Goal: Transaction & Acquisition: Purchase product/service

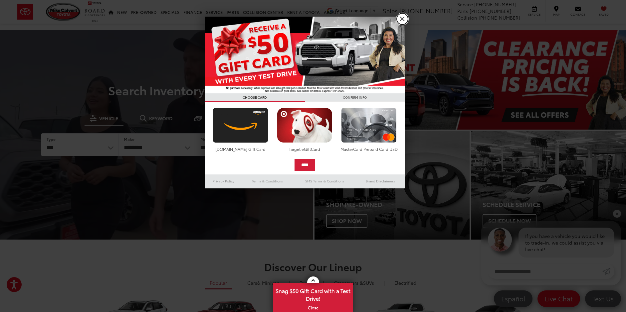
click at [400, 20] on link "X" at bounding box center [401, 18] width 11 height 11
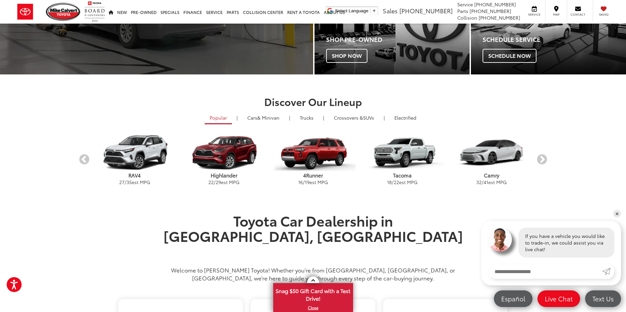
scroll to position [166, 0]
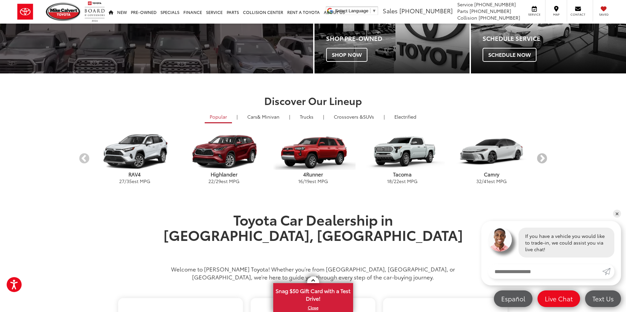
click at [540, 157] on button "Next" at bounding box center [542, 159] width 12 height 12
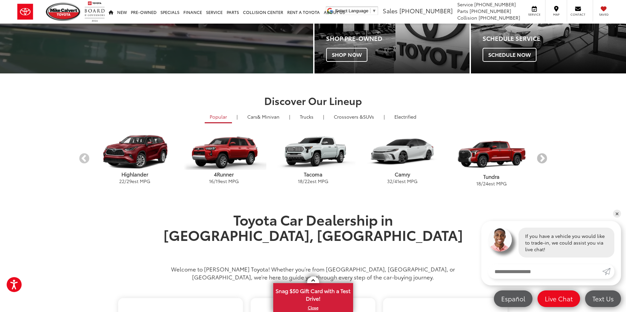
click at [540, 155] on button "Next" at bounding box center [542, 159] width 12 height 12
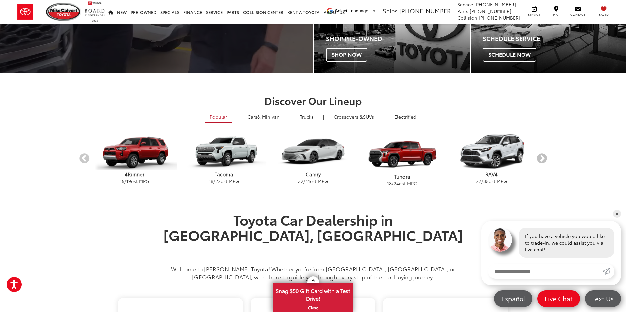
click at [542, 156] on button "Next" at bounding box center [542, 159] width 12 height 12
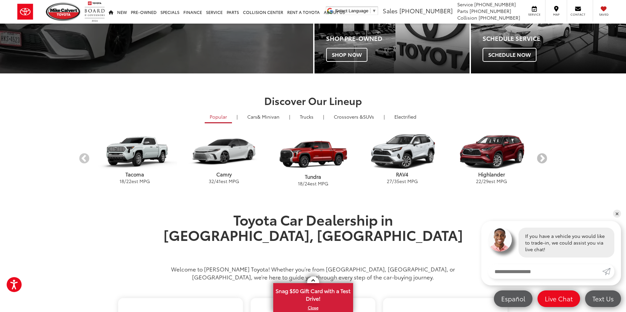
click at [542, 156] on button "Next" at bounding box center [542, 159] width 12 height 12
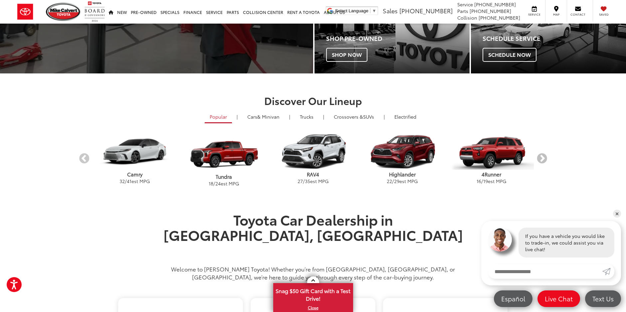
click at [541, 155] on button "Next" at bounding box center [542, 159] width 12 height 12
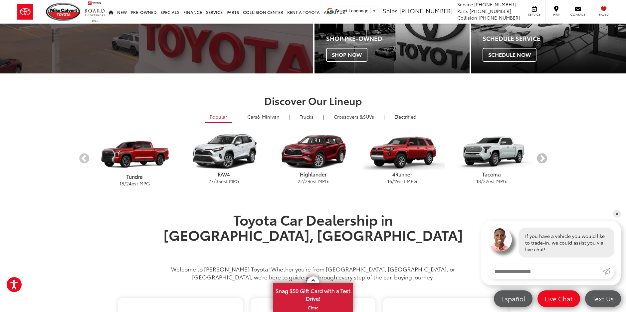
click at [541, 155] on button "Next" at bounding box center [542, 159] width 12 height 12
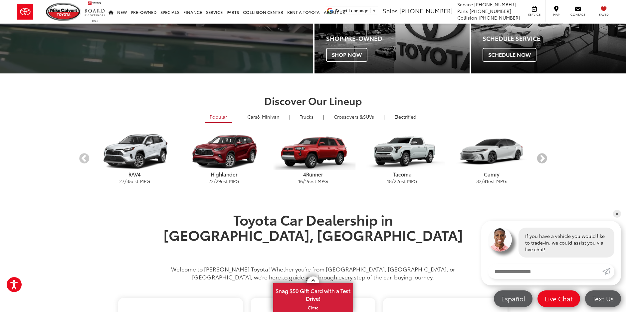
click at [541, 155] on button "Next" at bounding box center [542, 159] width 12 height 12
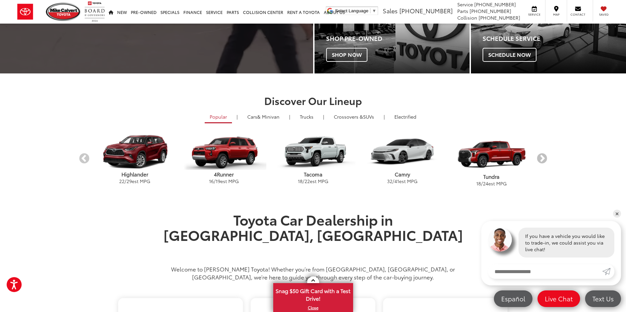
click at [540, 154] on button "Next" at bounding box center [542, 159] width 12 height 12
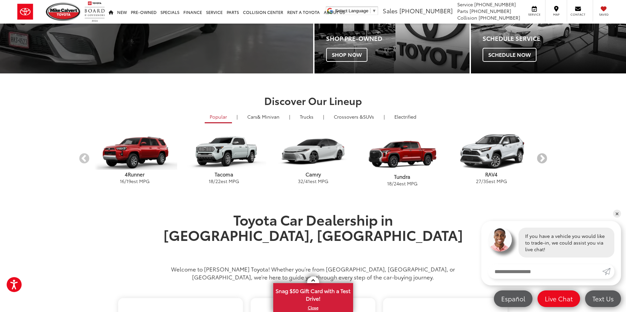
click at [540, 154] on button "Next" at bounding box center [542, 159] width 12 height 12
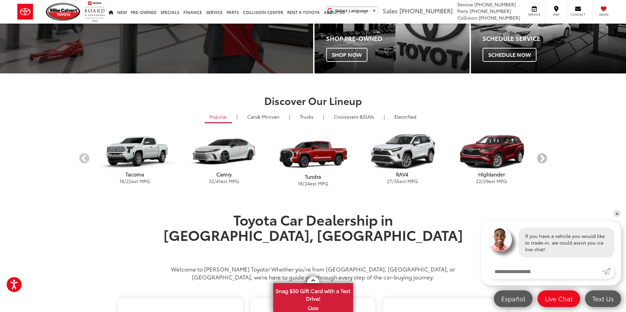
click at [540, 154] on button "Next" at bounding box center [542, 159] width 12 height 12
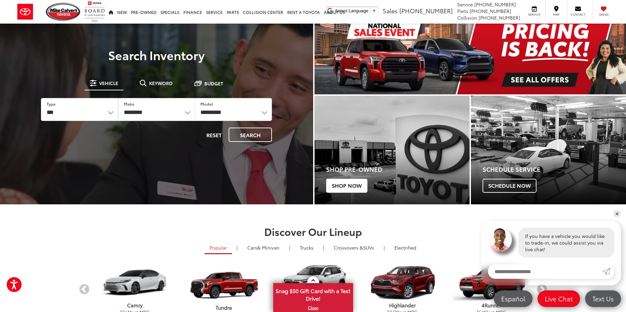
scroll to position [0, 0]
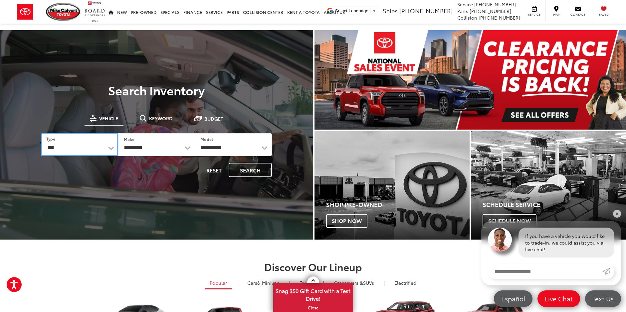
click at [102, 149] on select "*** *** **** *********" at bounding box center [79, 144] width 77 height 23
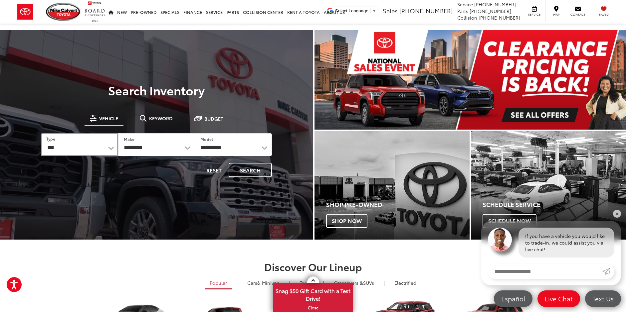
select select "******"
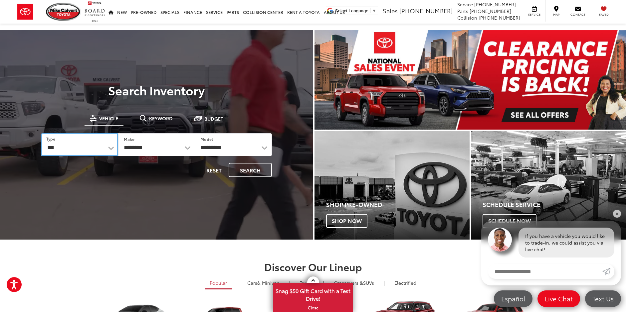
click at [41, 133] on select "*** *** **** *********" at bounding box center [79, 144] width 77 height 23
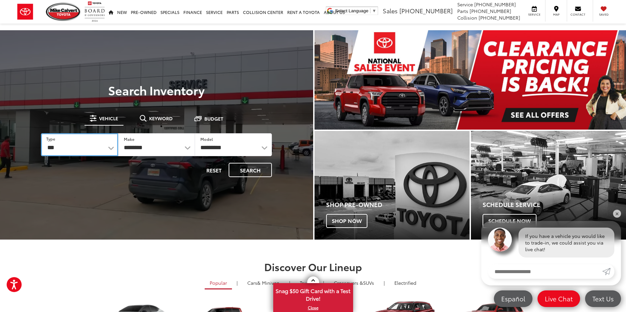
select select "******"
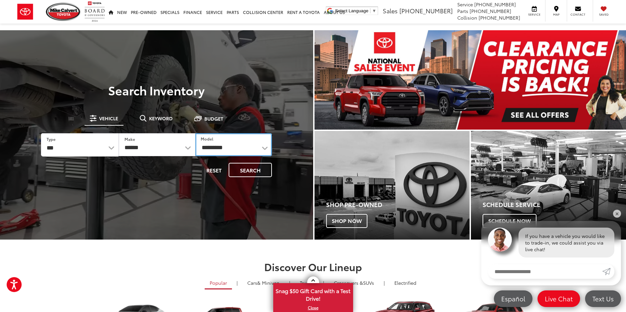
click at [242, 149] on select "**********" at bounding box center [233, 144] width 76 height 23
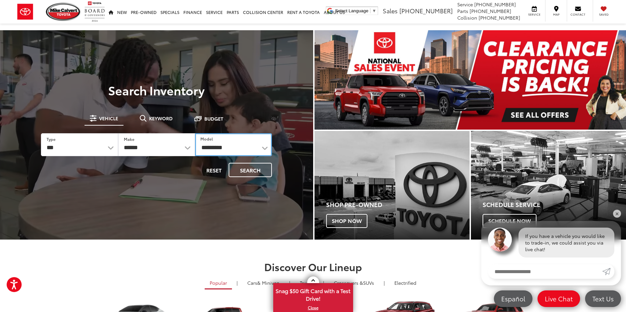
select select "**********"
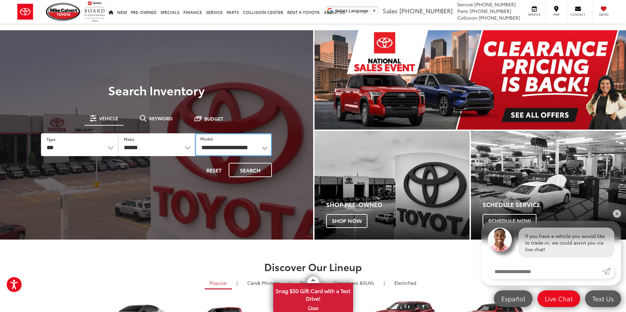
click at [195, 133] on select "**********" at bounding box center [233, 144] width 77 height 23
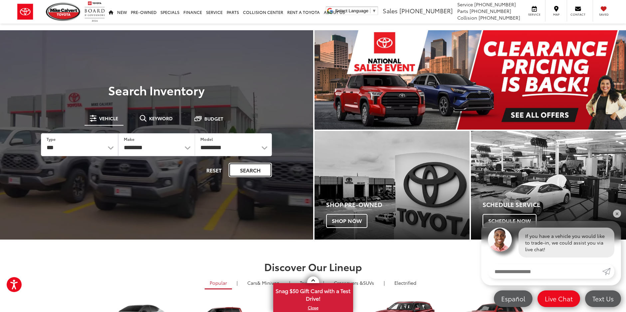
click at [247, 174] on button "Search" at bounding box center [249, 170] width 43 height 14
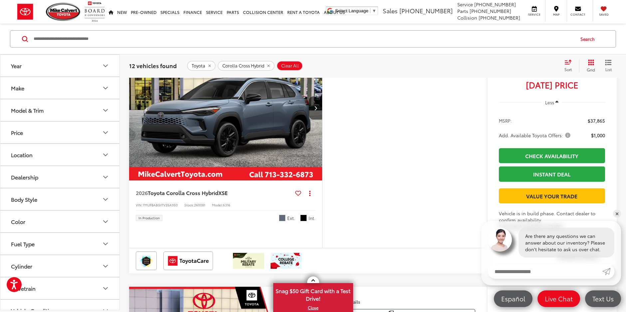
scroll to position [2461, 0]
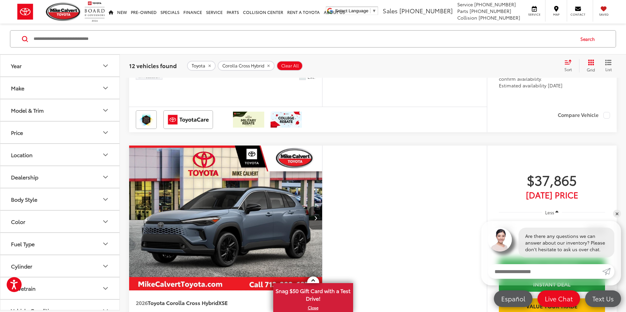
click at [268, 68] on button "Corolla Cross Hybrid" at bounding box center [245, 66] width 57 height 10
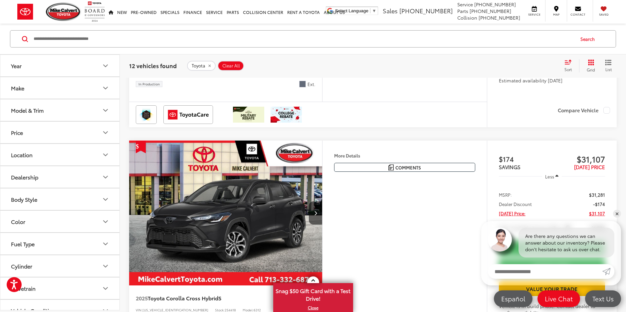
scroll to position [63, 0]
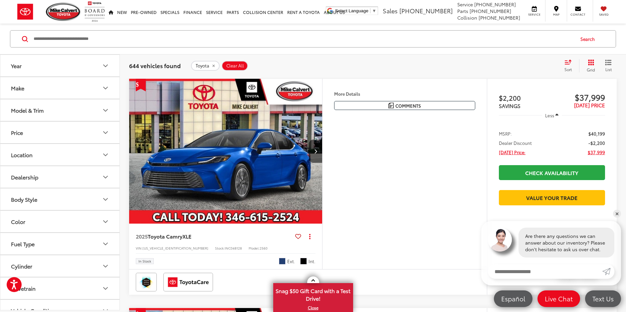
click at [102, 83] on button "Make" at bounding box center [60, 88] width 120 height 22
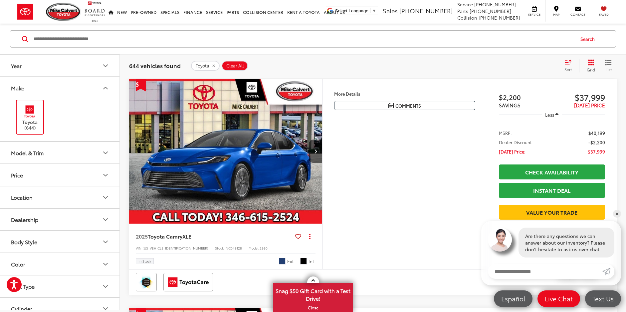
click at [102, 83] on button "Make" at bounding box center [60, 88] width 120 height 22
click at [107, 66] on icon "Year" at bounding box center [105, 66] width 8 height 8
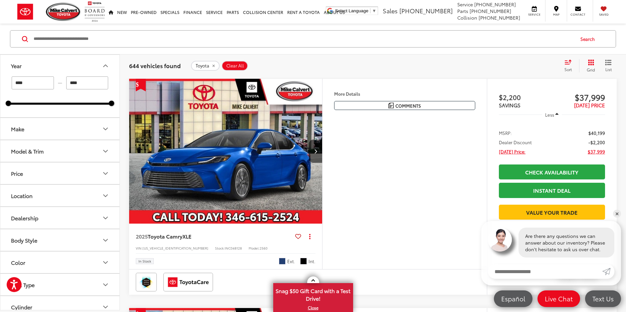
click at [104, 67] on icon "Year" at bounding box center [105, 66] width 8 height 8
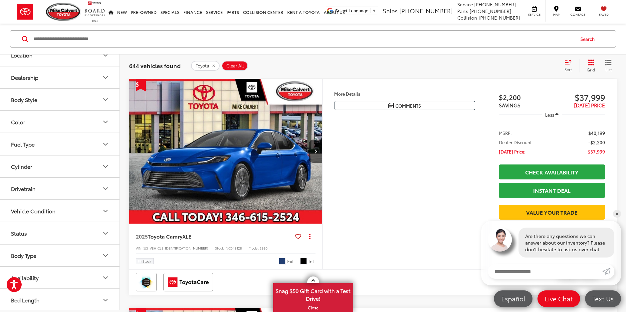
scroll to position [101, 0]
click at [93, 257] on button "Body Type" at bounding box center [60, 255] width 120 height 22
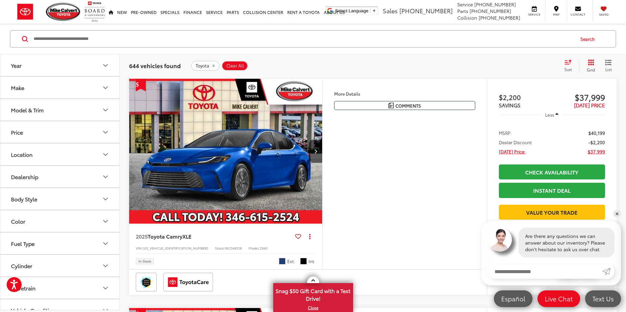
scroll to position [0, 0]
click at [211, 65] on icon "remove Toyota" at bounding box center [213, 66] width 4 height 4
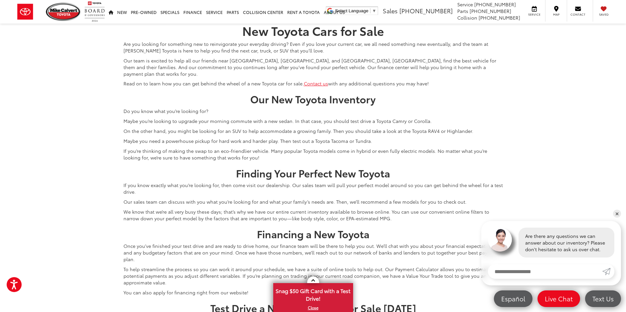
scroll to position [2823, 0]
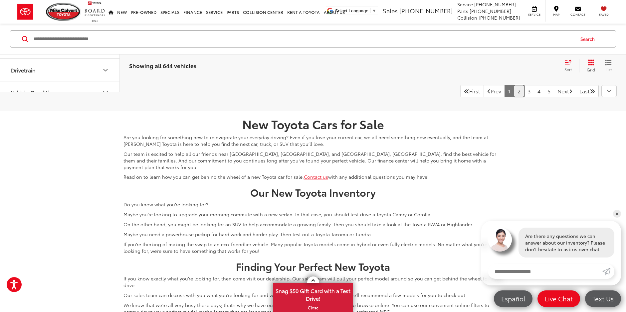
click at [513, 97] on link "2" at bounding box center [518, 91] width 10 height 12
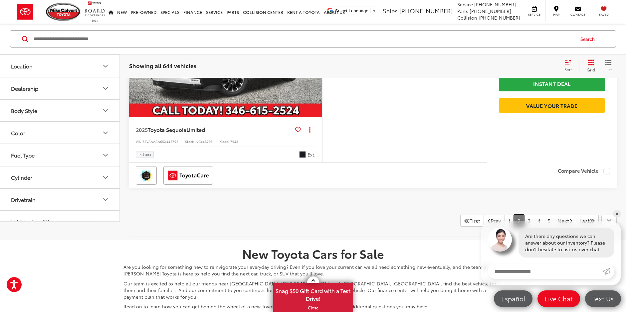
scroll to position [2789, 0]
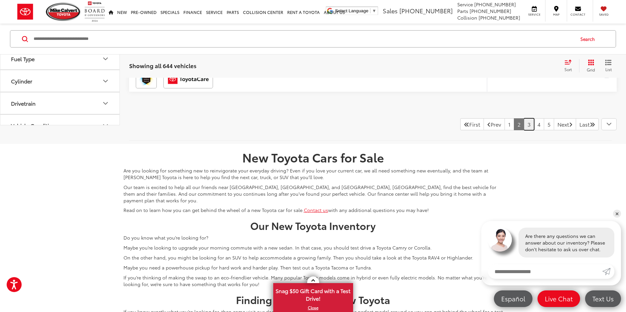
click at [523, 129] on link "3" at bounding box center [528, 124] width 10 height 12
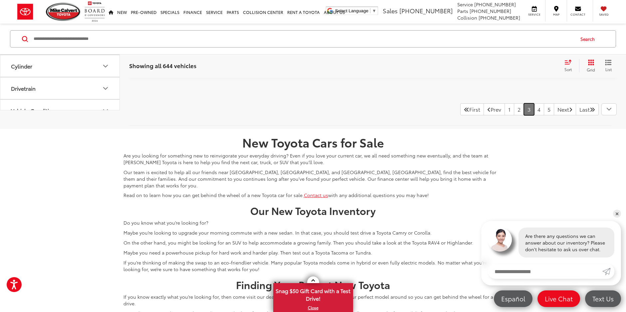
scroll to position [2856, 0]
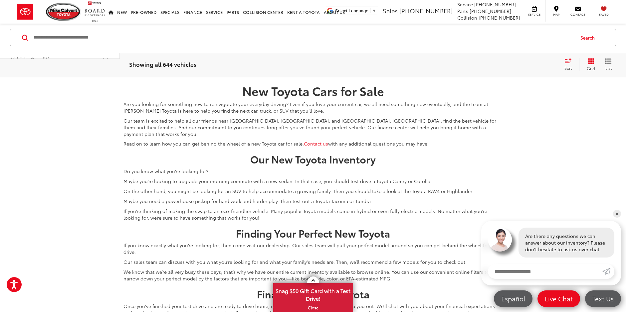
click at [533, 64] on link "4" at bounding box center [538, 58] width 10 height 12
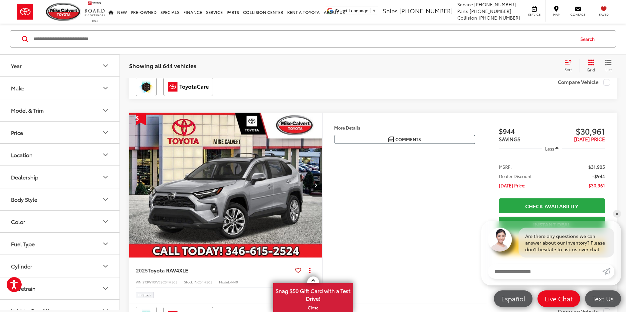
scroll to position [2490, 0]
